Goal: Navigation & Orientation: Go to known website

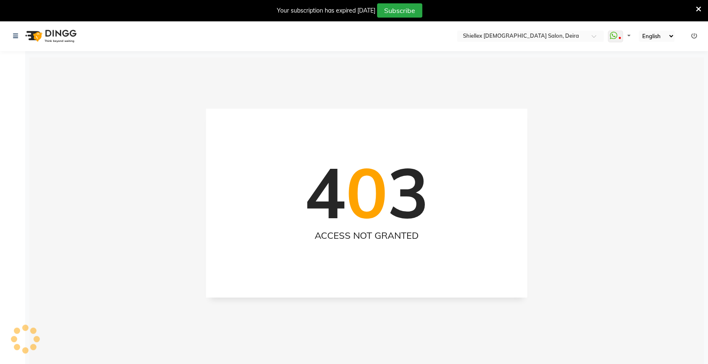
click at [380, 110] on div "4 0 3 ACCESS NOT GRANTED" at bounding box center [366, 203] width 321 height 189
click at [696, 10] on icon at bounding box center [698, 9] width 5 height 8
click at [372, 102] on div "4 0 3 ACCESS NOT GRANTED" at bounding box center [366, 239] width 675 height 364
select select "en"
click at [336, 169] on h1 "4 0 3" at bounding box center [367, 192] width 124 height 83
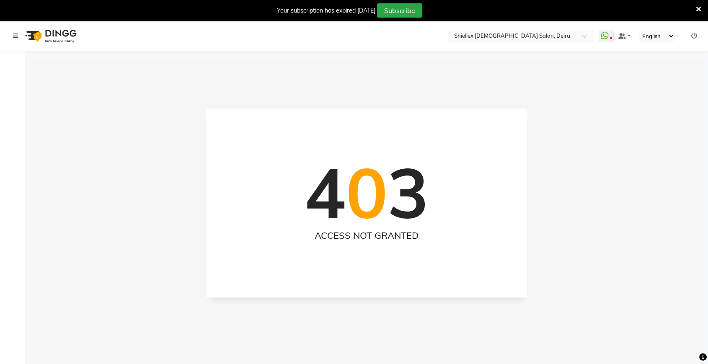
click at [18, 37] on icon at bounding box center [15, 36] width 5 height 6
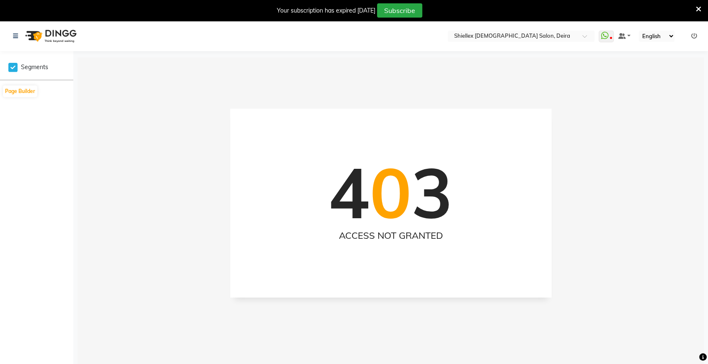
click at [227, 117] on div "4 0 3 ACCESS NOT GRANTED" at bounding box center [391, 239] width 627 height 364
click at [577, 70] on div "4 0 3 ACCESS NOT GRANTED" at bounding box center [391, 239] width 627 height 364
click at [586, 37] on span at bounding box center [588, 38] width 10 height 8
click at [700, 8] on icon at bounding box center [698, 9] width 5 height 8
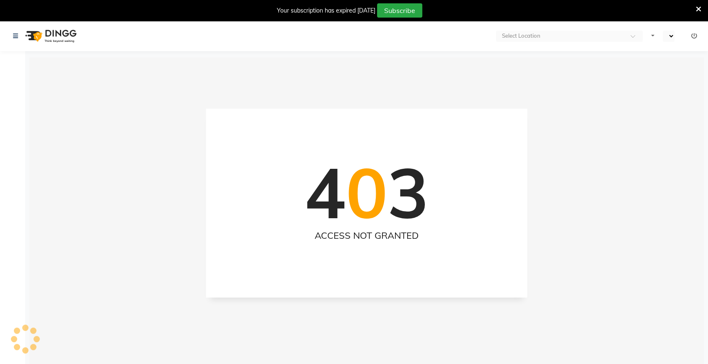
select select "en"
